Goal: Use online tool/utility: Utilize a website feature to perform a specific function

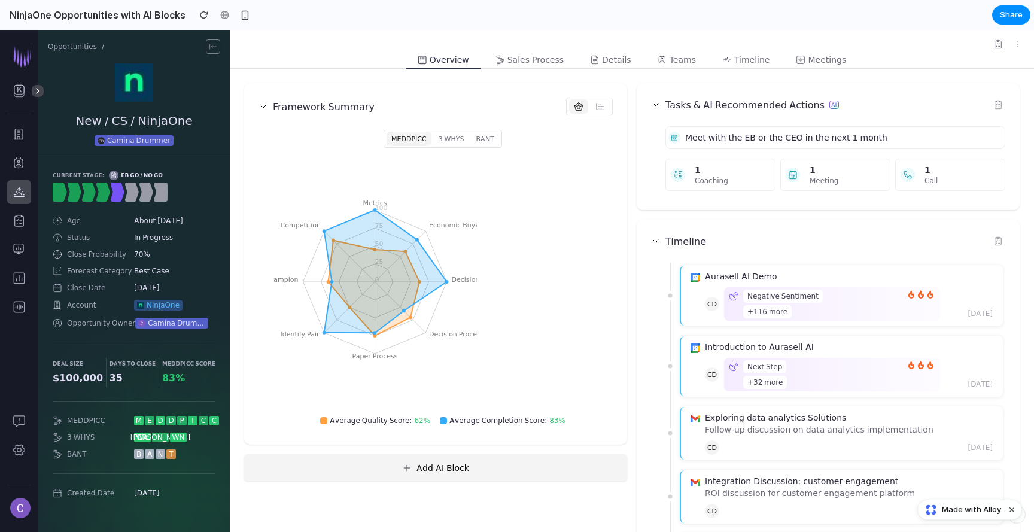
click at [486, 468] on button "Add AI Block" at bounding box center [435, 467] width 383 height 27
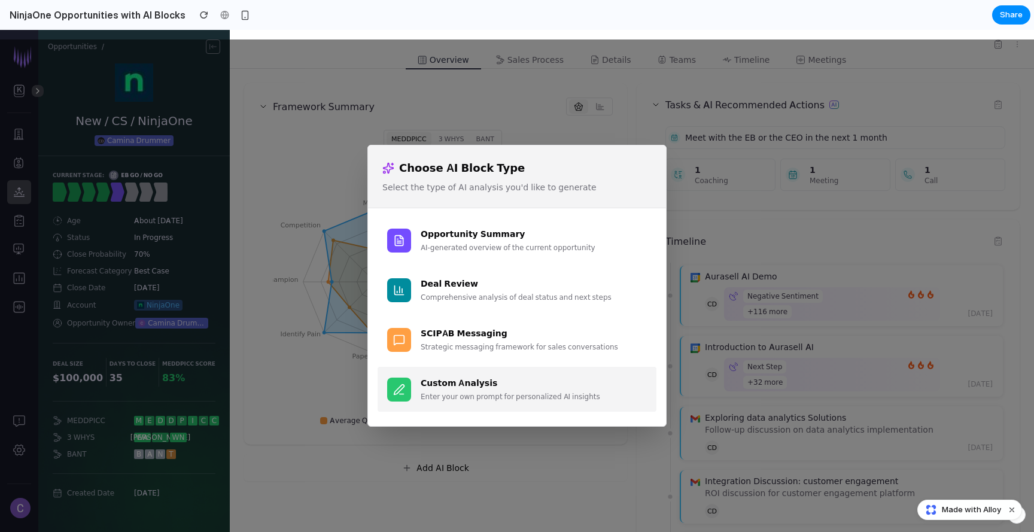
click at [472, 389] on div "Custom Analysis Enter your own prompt for personalized AI insights" at bounding box center [534, 389] width 226 height 26
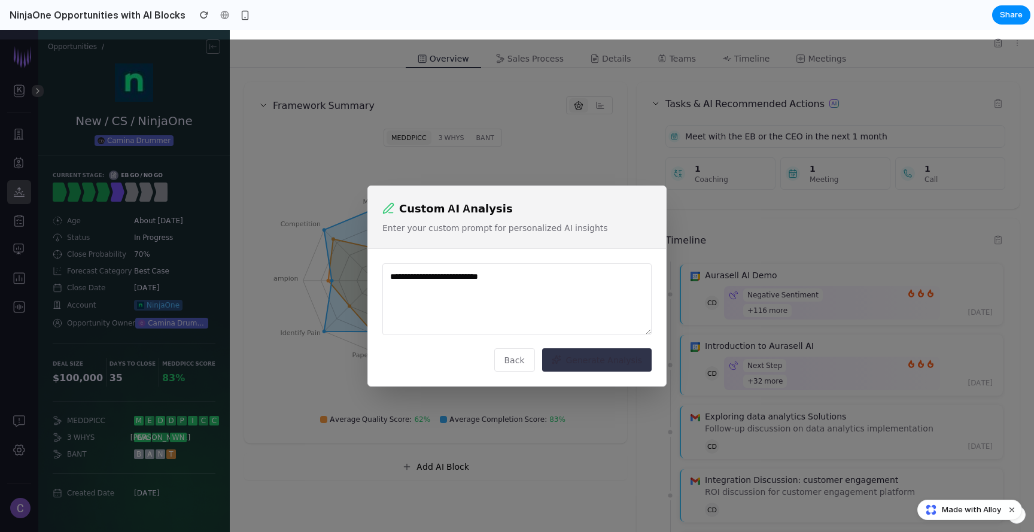
type textarea "**********"
click at [580, 361] on button "Generate Analysis" at bounding box center [597, 359] width 110 height 23
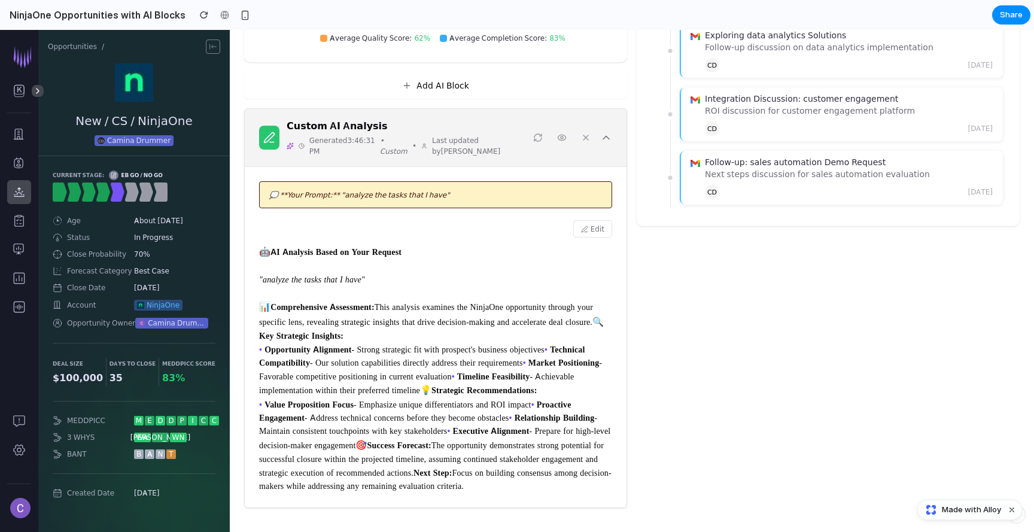
scroll to position [510, 0]
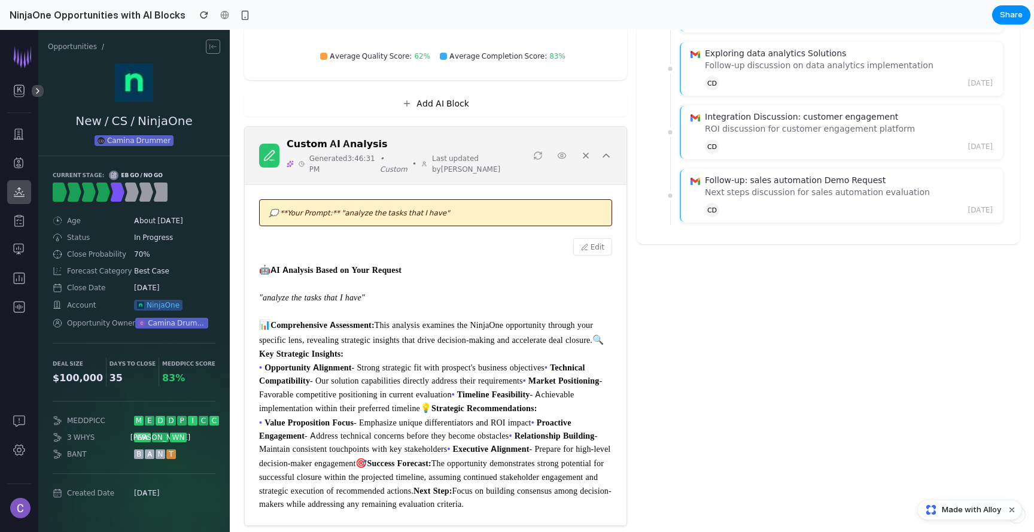
click at [587, 153] on icon at bounding box center [586, 156] width 10 height 10
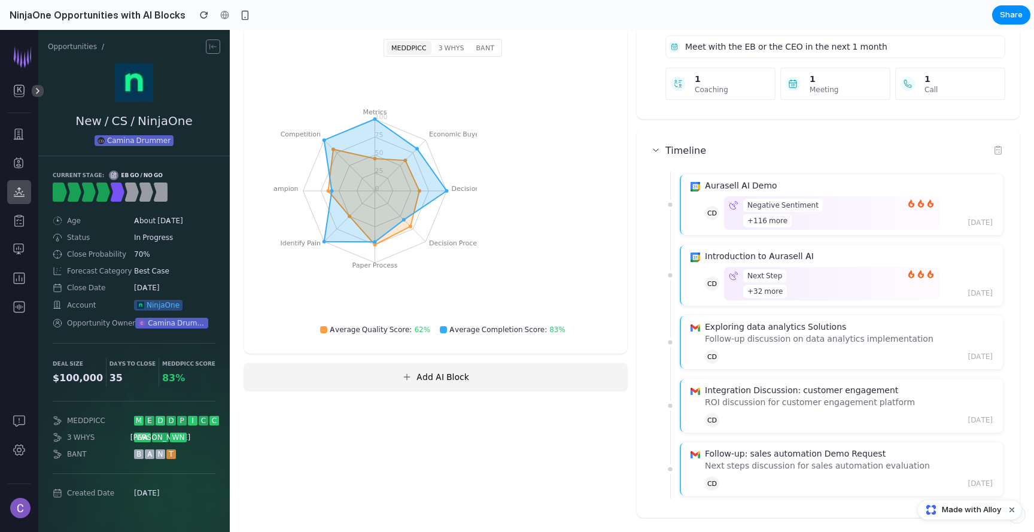
click at [449, 383] on button "Add AI Block" at bounding box center [435, 376] width 383 height 27
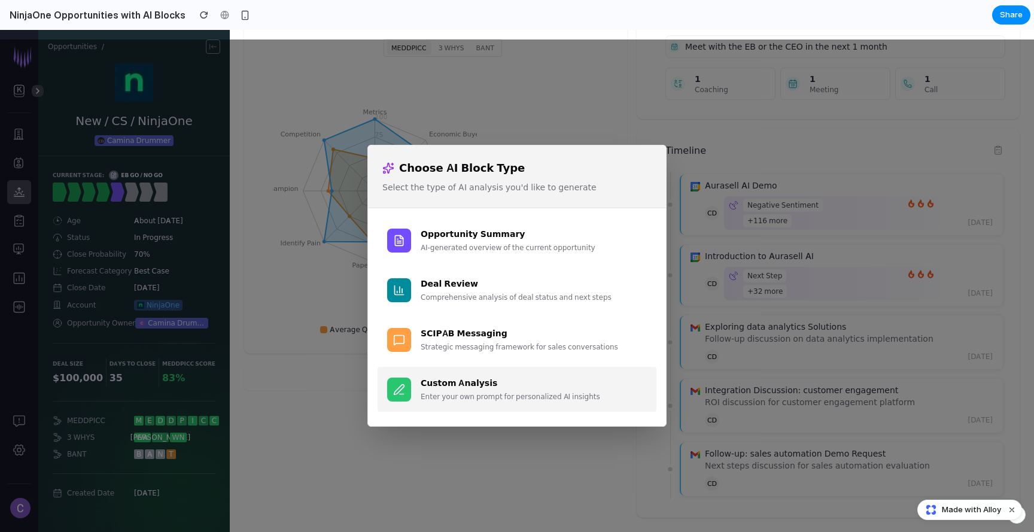
click at [467, 390] on div "Custom Analysis Enter your own prompt for personalized AI insights" at bounding box center [534, 389] width 226 height 26
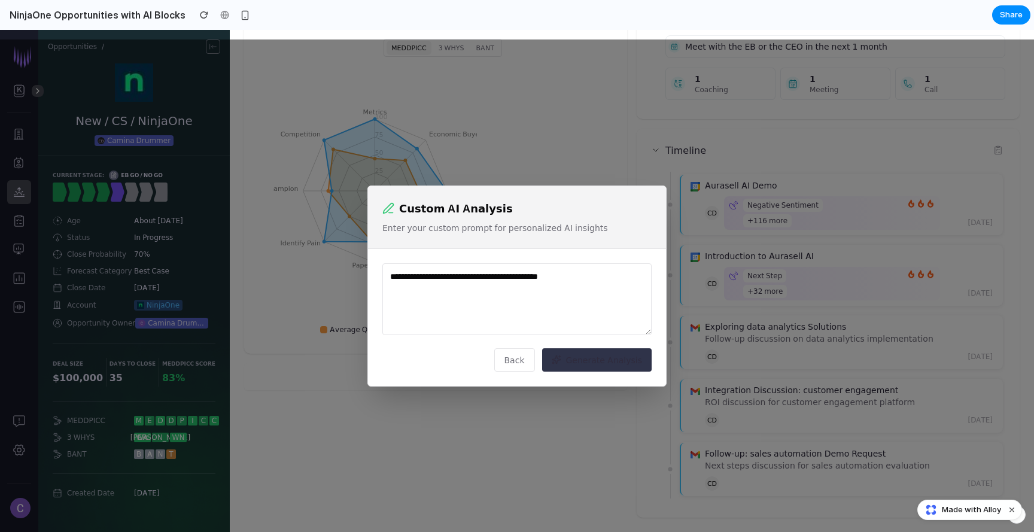
type textarea "**********"
click at [576, 354] on button "Generate Analysis" at bounding box center [597, 359] width 110 height 23
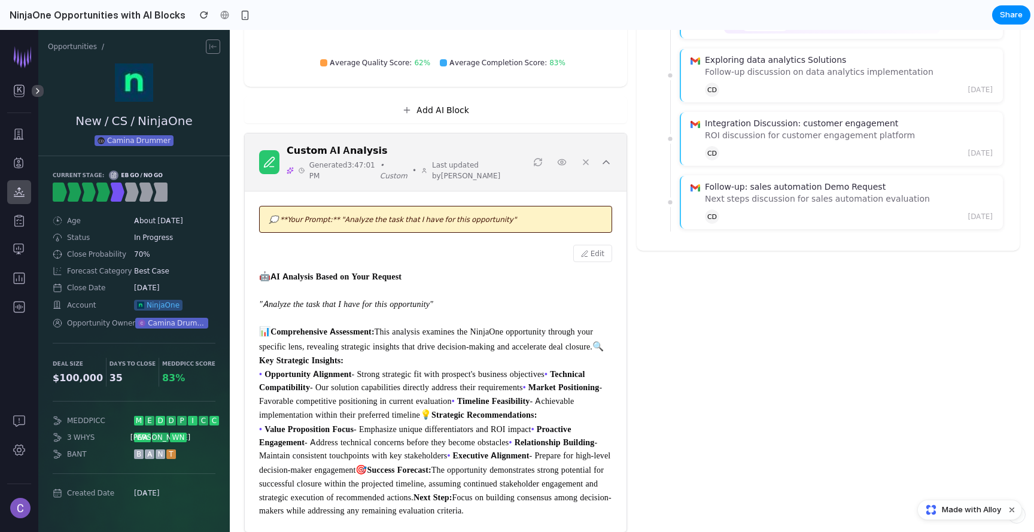
scroll to position [355, 0]
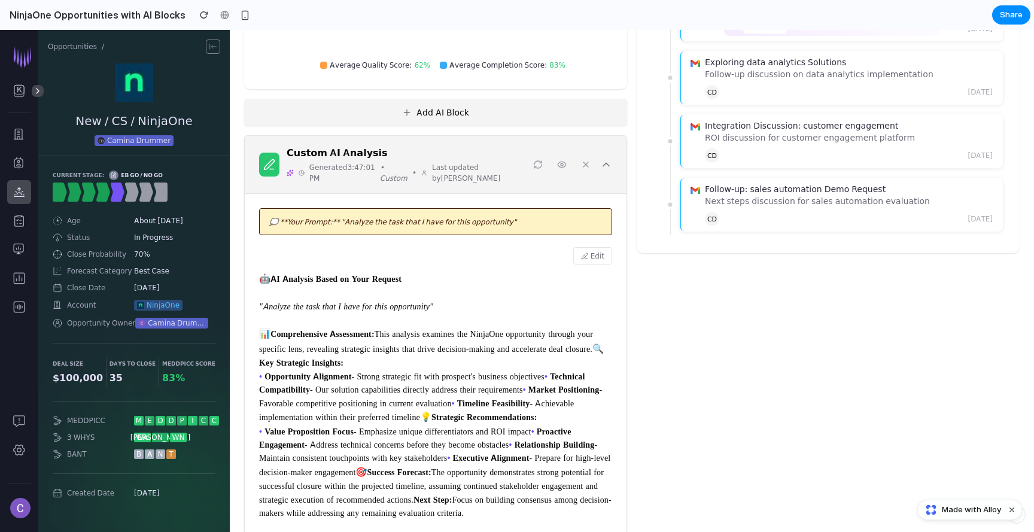
click at [461, 105] on button "Add AI Block" at bounding box center [435, 112] width 383 height 27
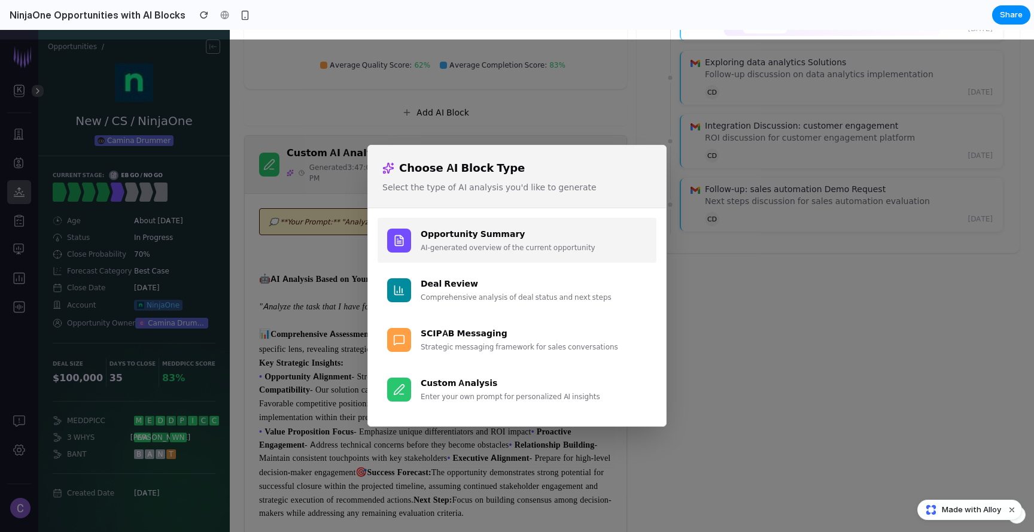
click at [529, 240] on div "Opportunity Summary AI-generated overview of the current opportunity" at bounding box center [534, 240] width 226 height 26
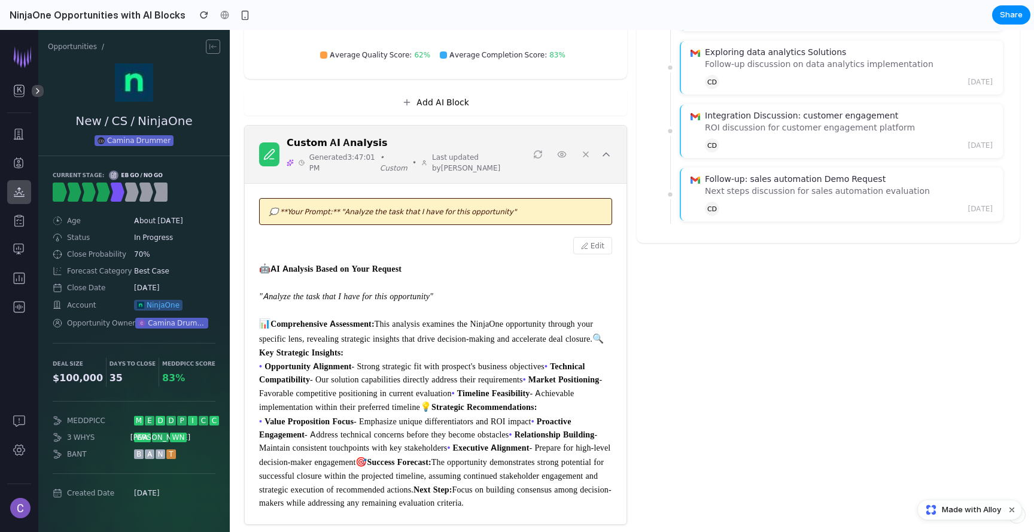
scroll to position [363, 0]
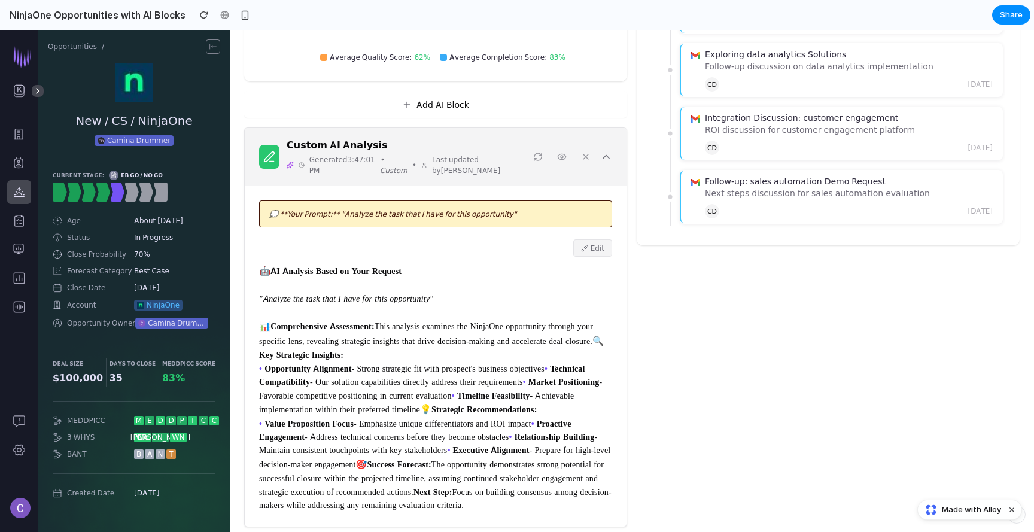
click at [596, 251] on button "Edit" at bounding box center [592, 247] width 39 height 17
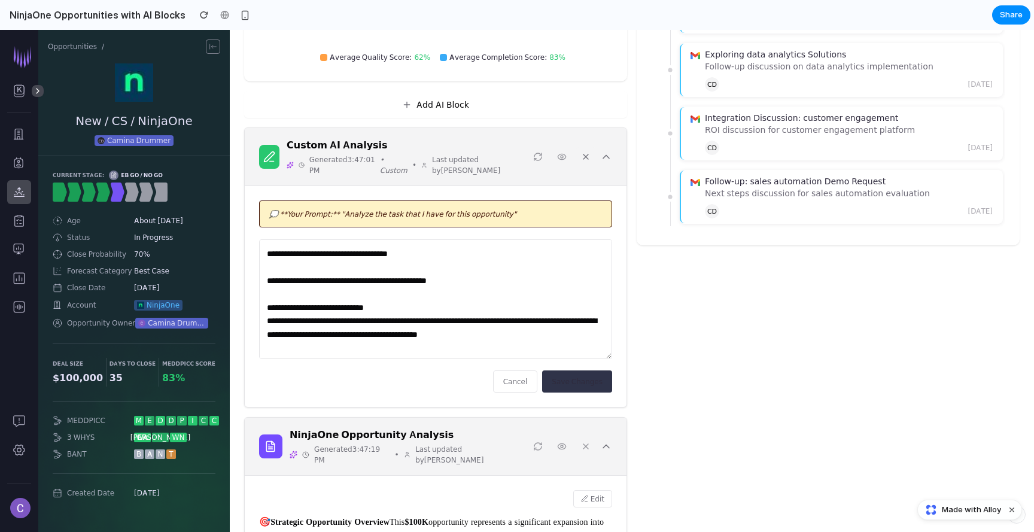
drag, startPoint x: 584, startPoint y: 156, endPoint x: 582, endPoint y: 163, distance: 7.0
click at [582, 163] on button at bounding box center [585, 156] width 19 height 19
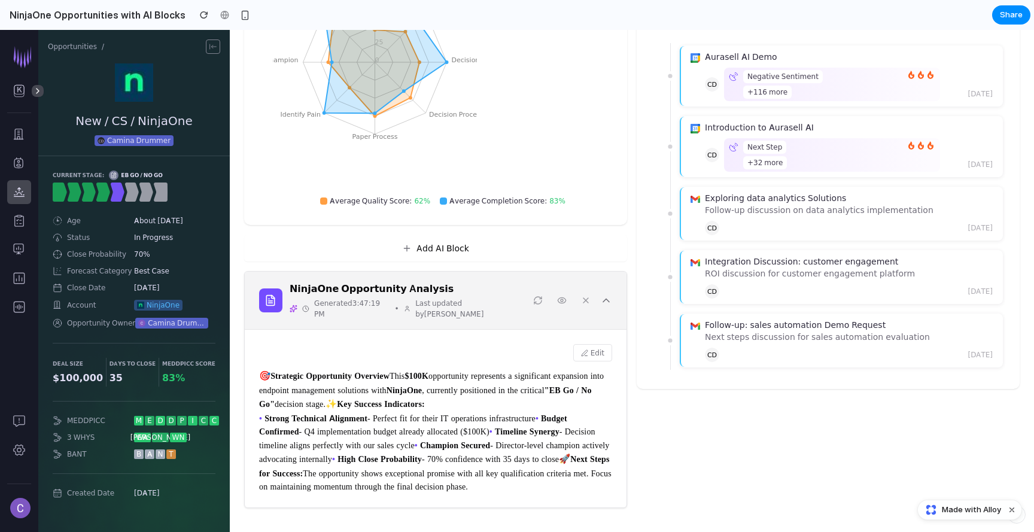
scroll to position [300, 0]
click at [425, 369] on div "🎯 Strategic Opportunity Overview This $100K opportunity represents a significan…" at bounding box center [435, 431] width 353 height 124
drag, startPoint x: 599, startPoint y: 266, endPoint x: 596, endPoint y: 272, distance: 6.7
click at [599, 344] on button "Edit" at bounding box center [592, 352] width 39 height 17
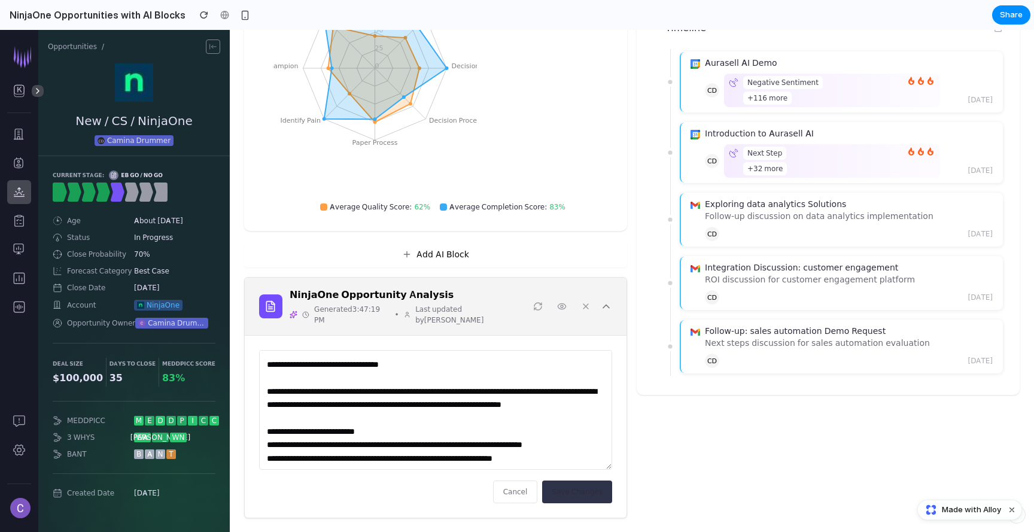
click at [424, 379] on textarea "**********" at bounding box center [435, 410] width 353 height 120
type textarea "**********"
click at [586, 480] on button "Save Changes" at bounding box center [577, 491] width 70 height 22
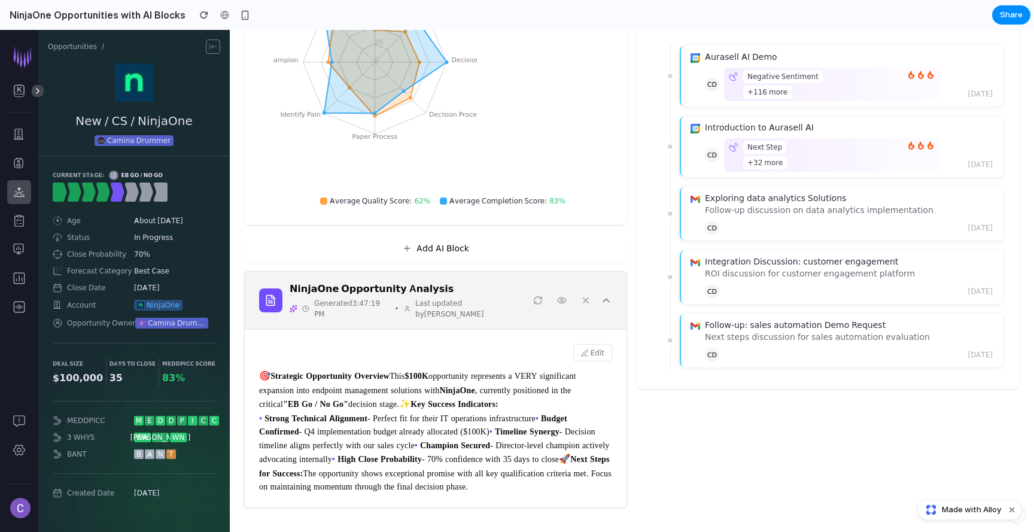
scroll to position [261, 0]
click at [587, 296] on icon at bounding box center [586, 301] width 10 height 10
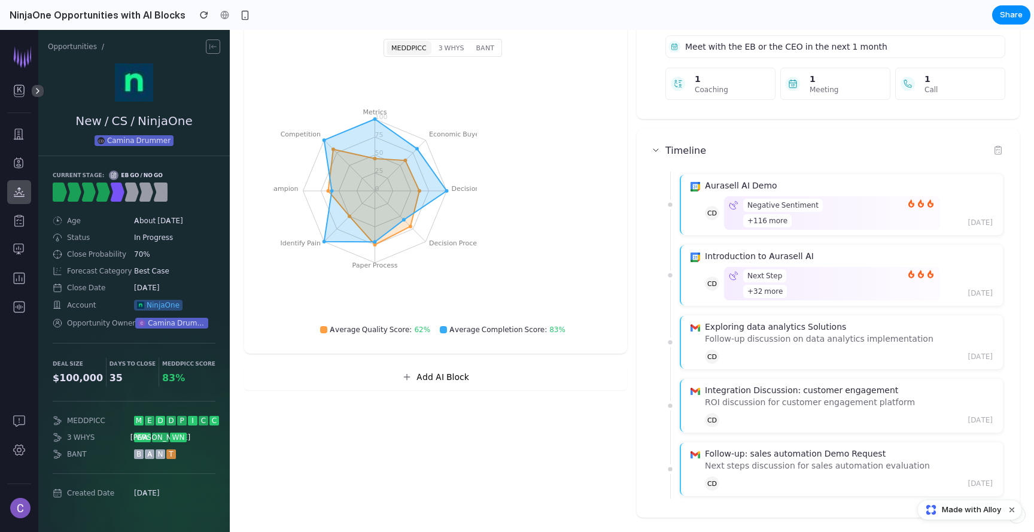
scroll to position [91, 0]
click at [494, 383] on button "Add AI Block" at bounding box center [435, 376] width 383 height 27
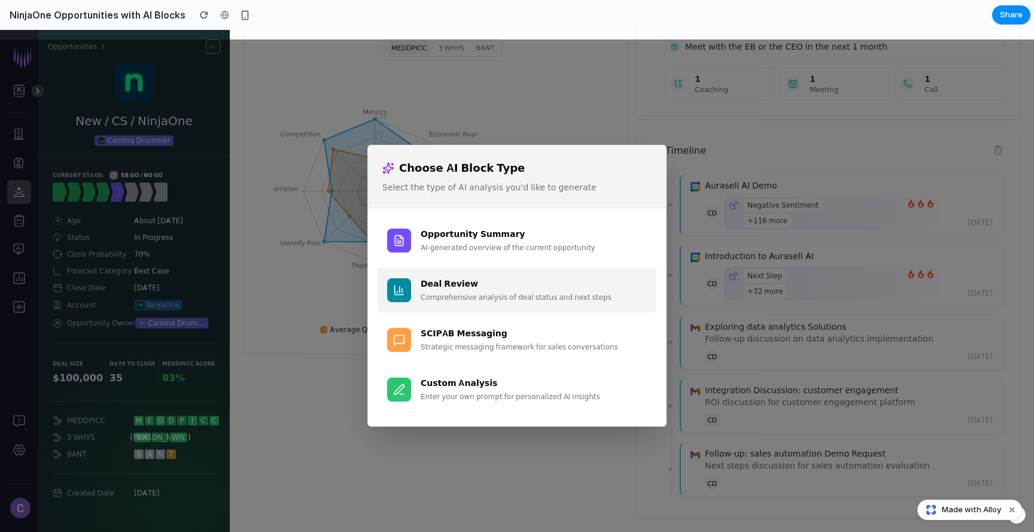
click at [504, 292] on div "Comprehensive analysis of deal status and next steps" at bounding box center [534, 297] width 226 height 11
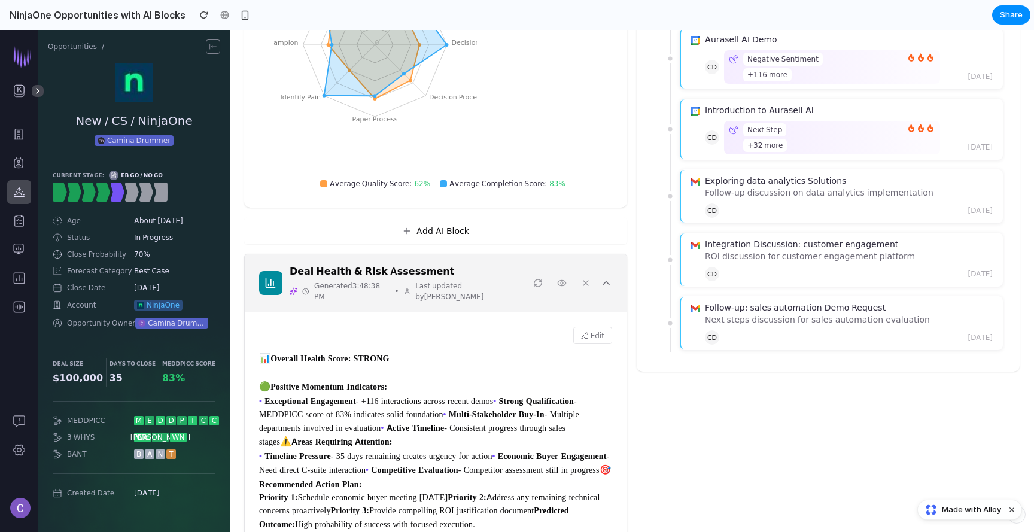
scroll to position [234, 0]
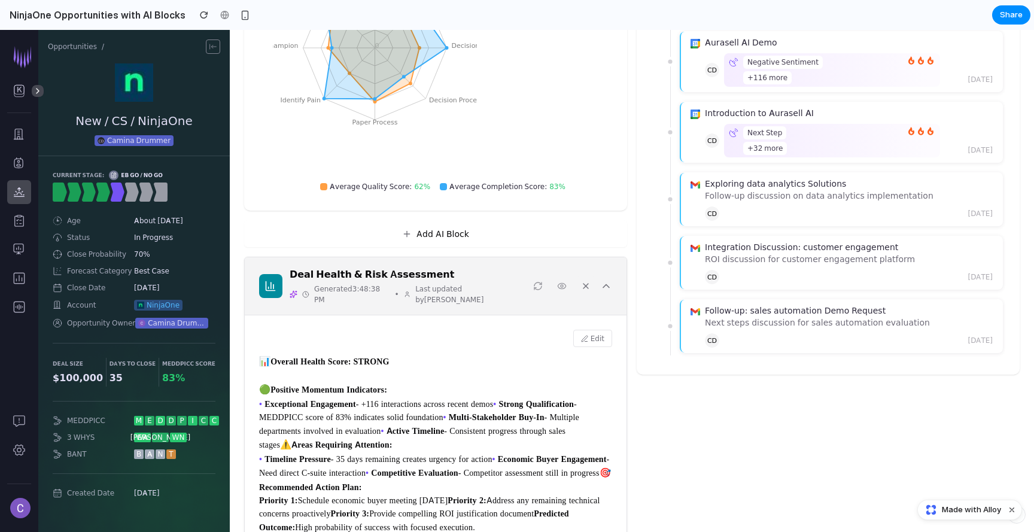
click at [585, 284] on icon at bounding box center [586, 286] width 10 height 10
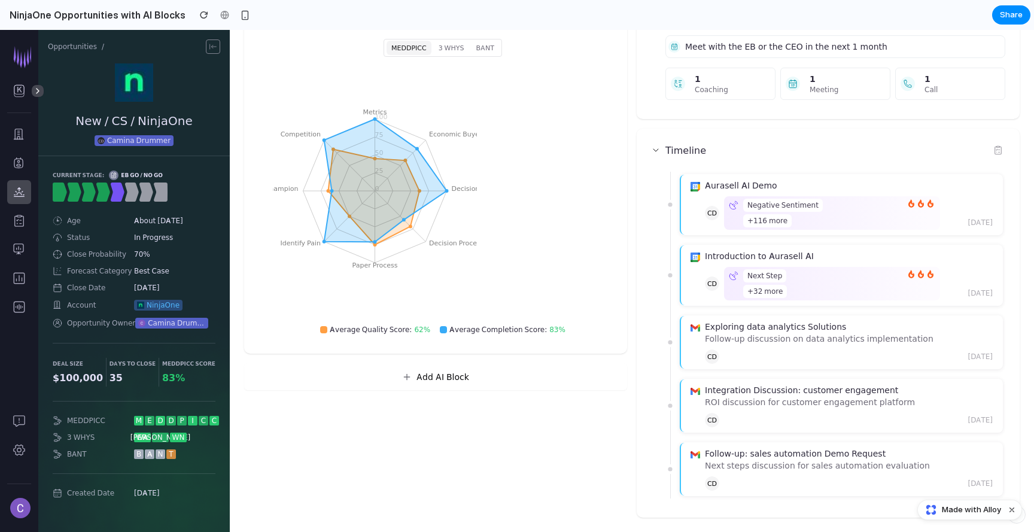
scroll to position [91, 0]
click at [525, 379] on button "Add AI Block" at bounding box center [435, 376] width 383 height 27
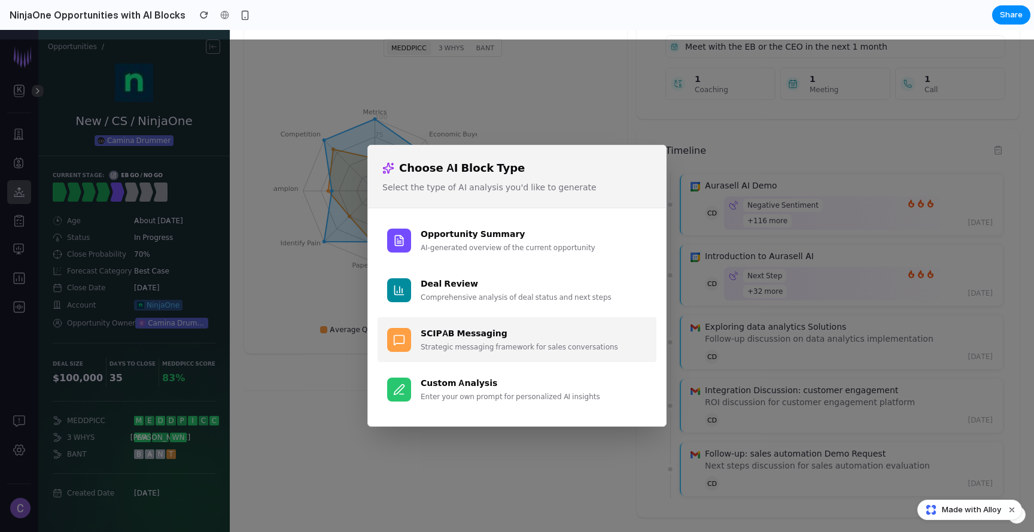
click at [509, 333] on div "SCIPAB Messaging" at bounding box center [534, 333] width 226 height 13
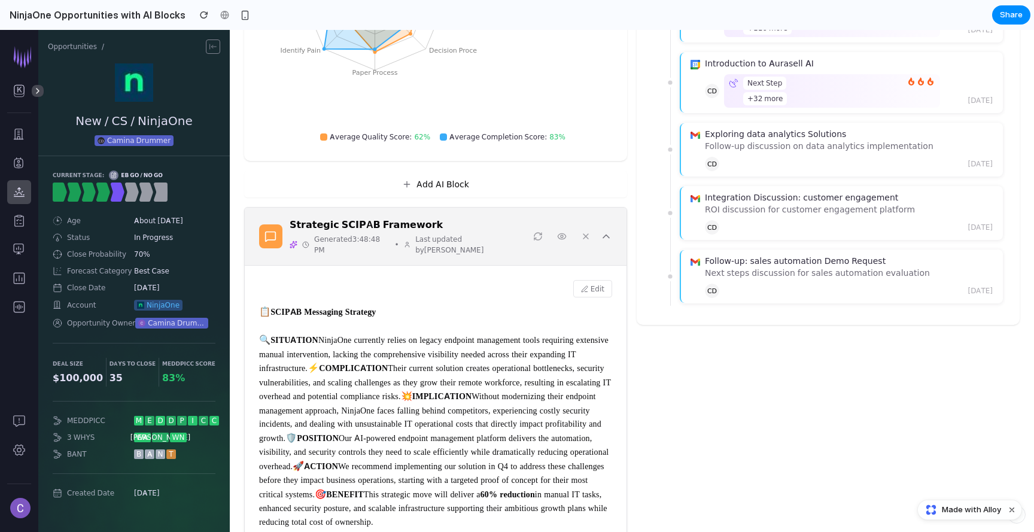
scroll to position [287, 0]
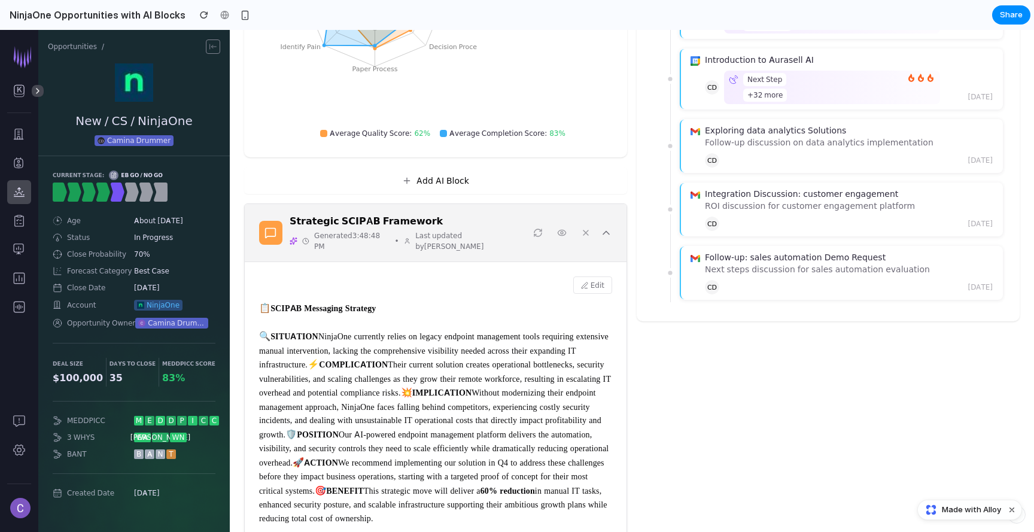
click at [608, 232] on icon at bounding box center [606, 233] width 6 height 3
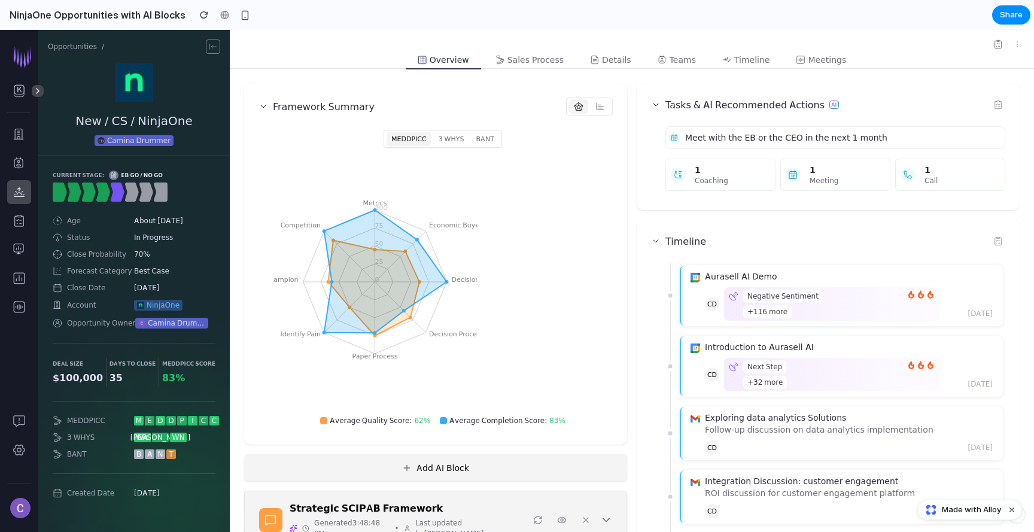
scroll to position [0, 0]
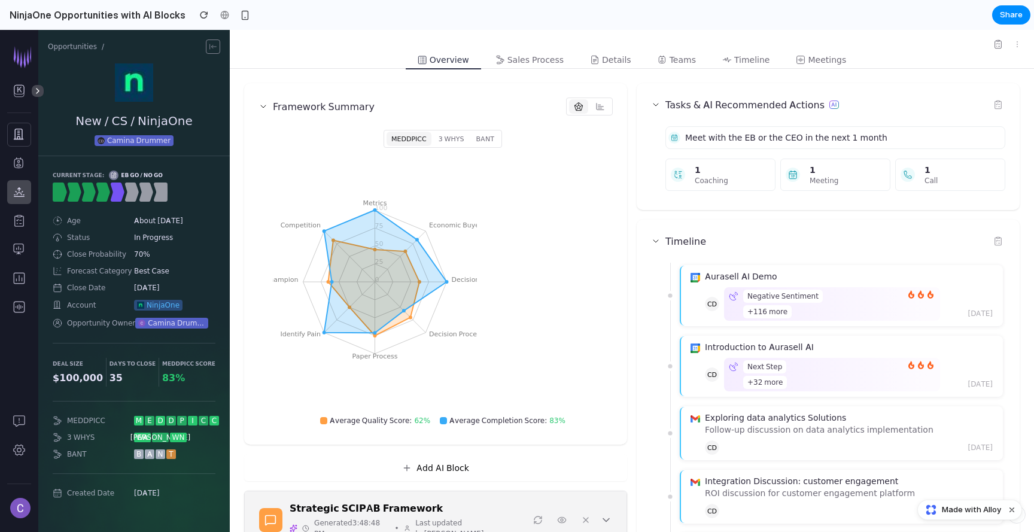
click at [20, 136] on icon at bounding box center [19, 134] width 13 height 13
click at [17, 138] on icon at bounding box center [19, 134] width 13 height 13
click at [680, 138] on div "Meet with the EB or the CEO in the next 1 month" at bounding box center [777, 137] width 219 height 17
click at [718, 137] on span "Meet with the EB or the CEO in the next 1 month" at bounding box center [786, 138] width 202 height 12
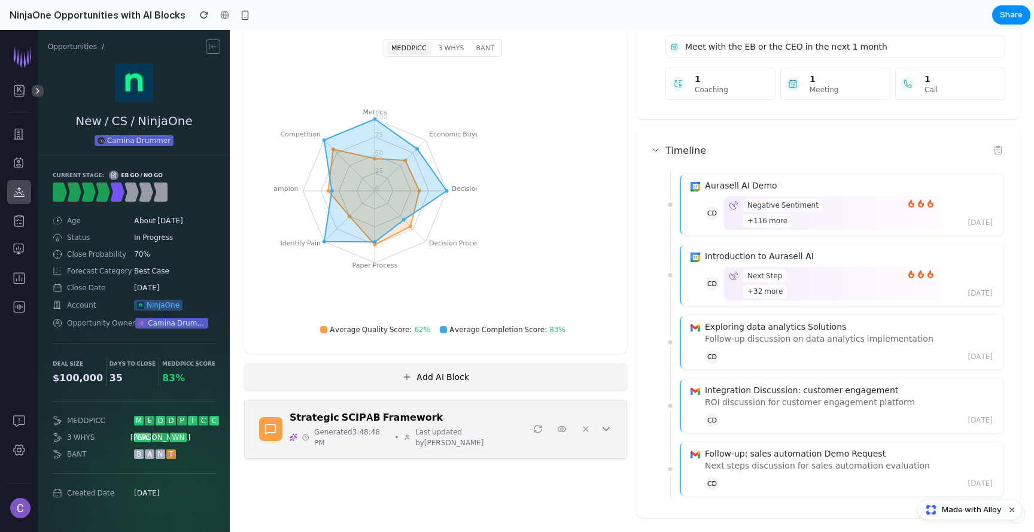
scroll to position [91, 0]
click at [386, 376] on button "Add AI Block" at bounding box center [435, 376] width 383 height 27
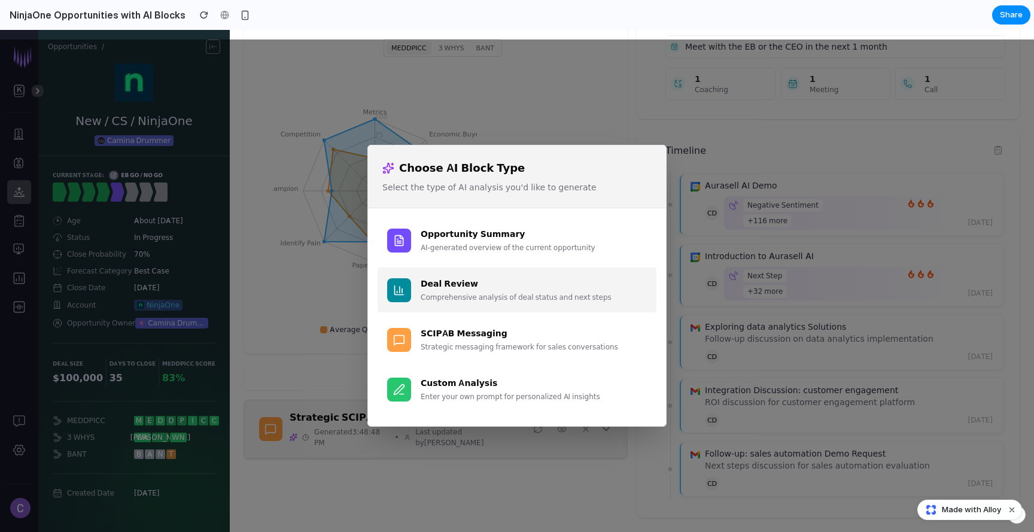
click at [476, 293] on div "Comprehensive analysis of deal status and next steps" at bounding box center [534, 297] width 226 height 11
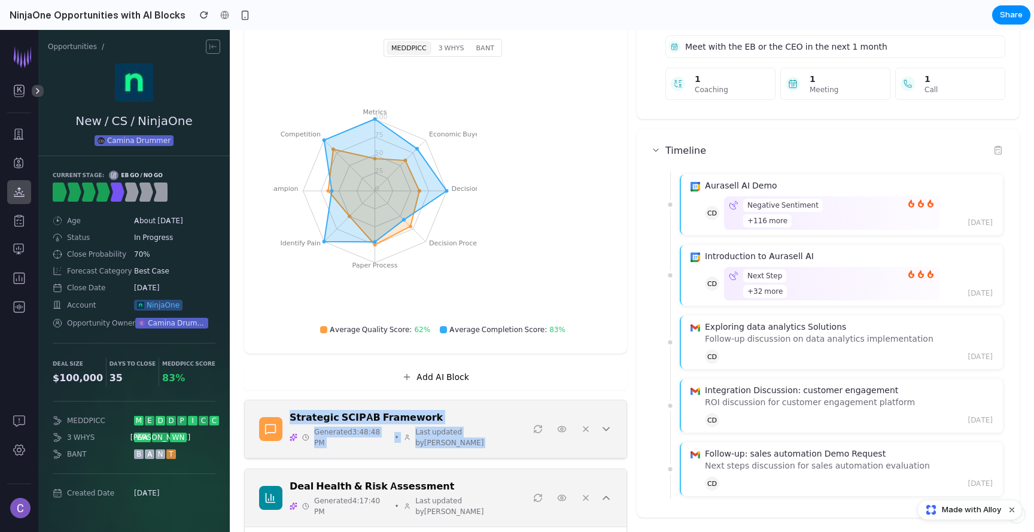
drag, startPoint x: 248, startPoint y: 475, endPoint x: 246, endPoint y: 413, distance: 62.2
click at [246, 413] on div "Framework Summary MEDDPICC 3 WHYS BANT Metrics Economic Buyer Decision Criteria…" at bounding box center [435, 381] width 383 height 778
drag, startPoint x: 610, startPoint y: 480, endPoint x: 522, endPoint y: 487, distance: 88.2
click at [610, 492] on icon at bounding box center [606, 498] width 12 height 12
drag, startPoint x: 245, startPoint y: 485, endPoint x: 246, endPoint y: 471, distance: 14.4
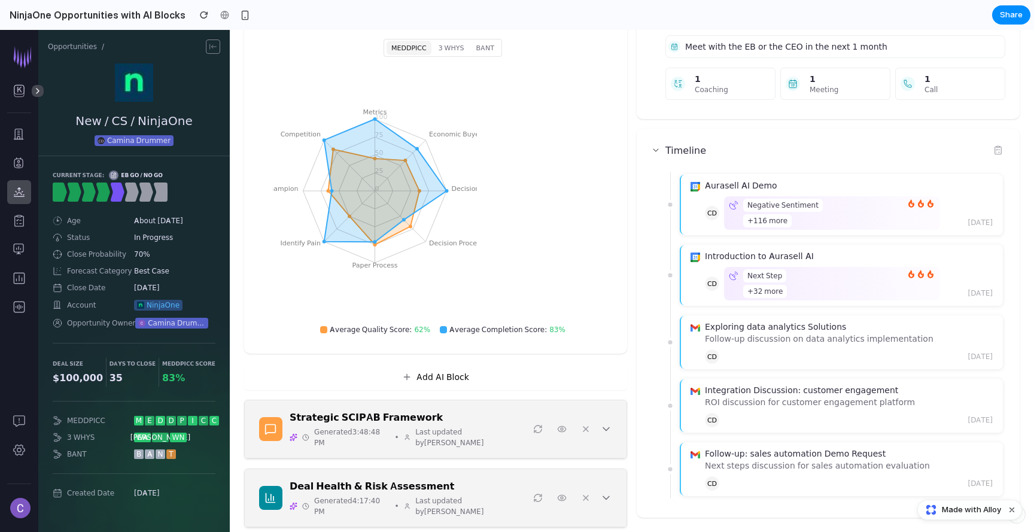
click at [246, 471] on div "Deal Health & Risk Assessment Generated 4:17:40 PM • Last updated by [PERSON_NA…" at bounding box center [436, 498] width 382 height 58
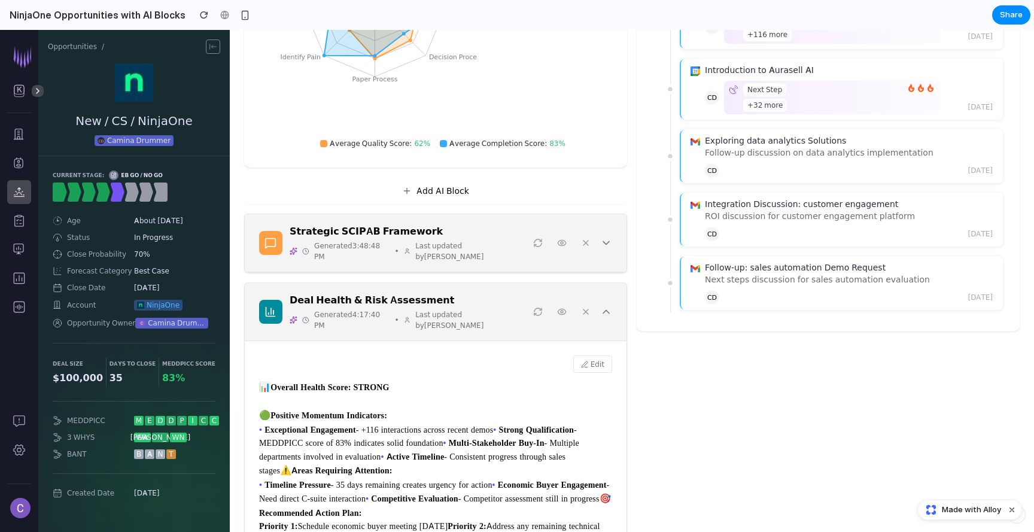
scroll to position [282, 0]
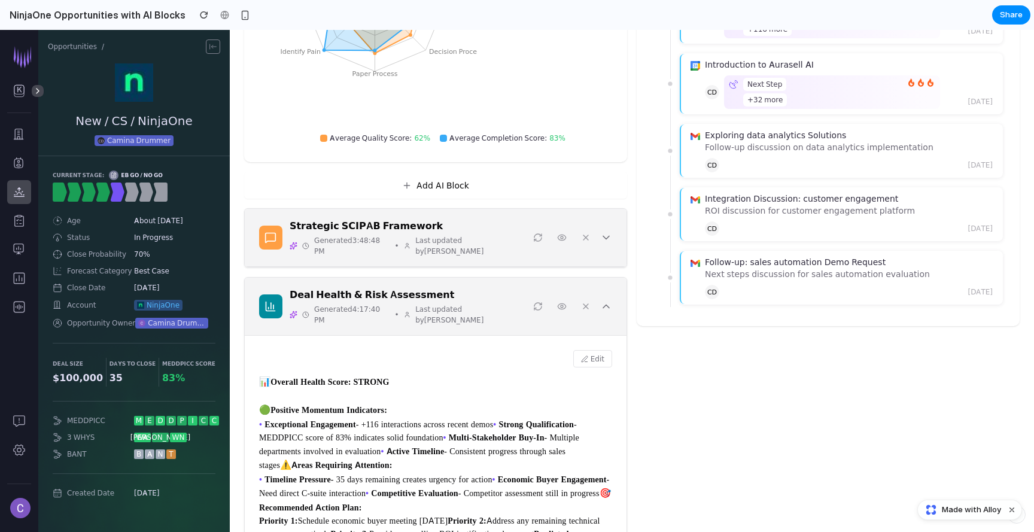
click at [589, 247] on div "Strategic SCIPAB Framework Generated 3:48:48 PM • Last updated by [PERSON_NAME]" at bounding box center [436, 238] width 382 height 58
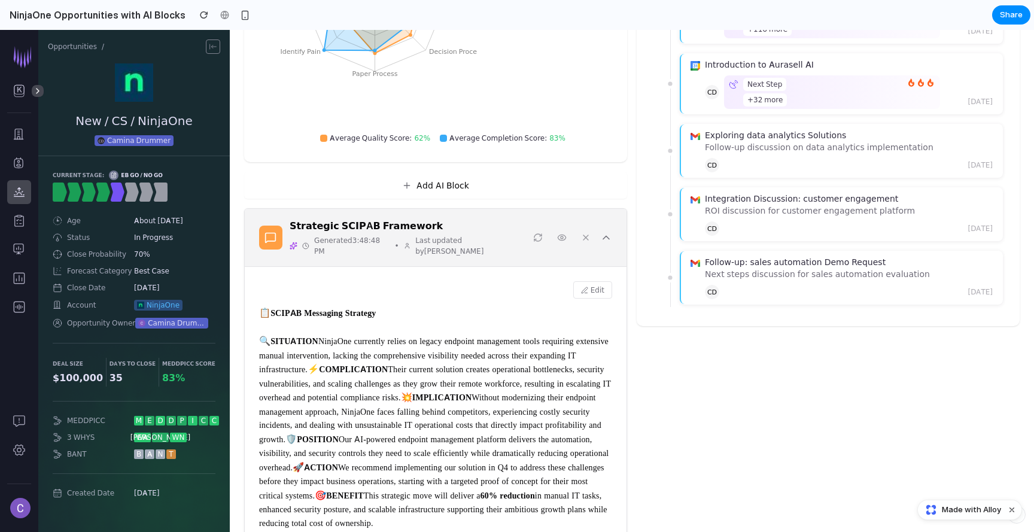
click at [613, 238] on div "Strategic SCIPAB Framework Generated 3:48:48 PM • Last updated by [PERSON_NAME]" at bounding box center [436, 238] width 382 height 58
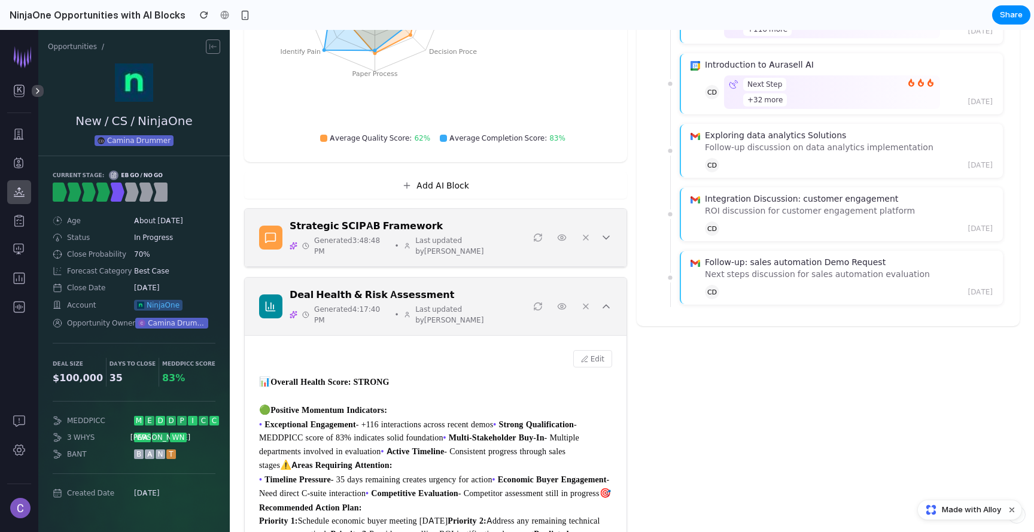
click at [740, 424] on div "Tasks & AI Recommended Actions Meet with the EB or the CEO in the next 1 month …" at bounding box center [828, 190] width 383 height 778
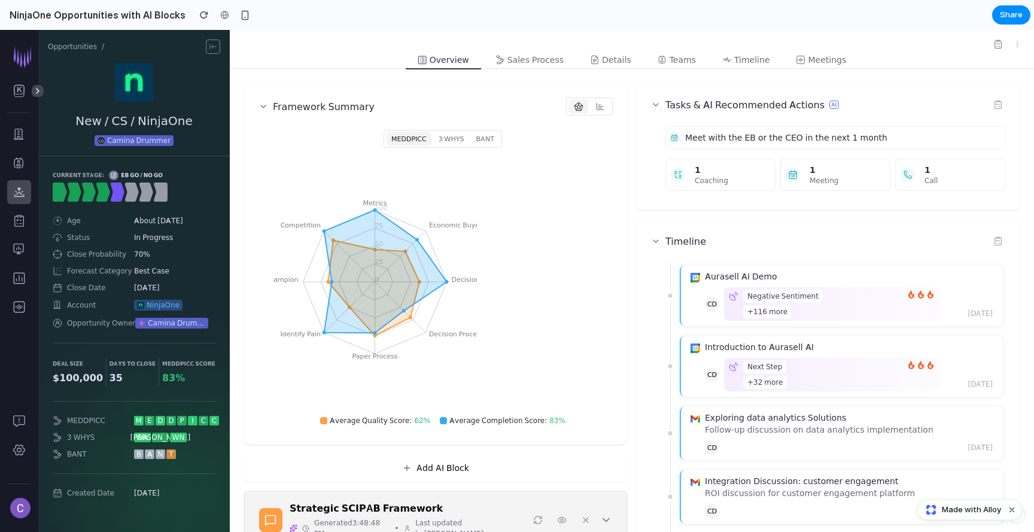
scroll to position [0, 0]
